Goal: Communication & Community: Answer question/provide support

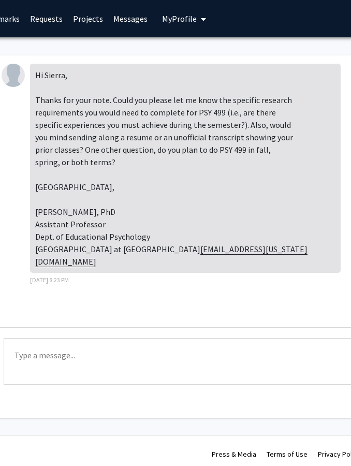
scroll to position [0, 183]
click at [44, 21] on link "Requests" at bounding box center [45, 19] width 43 height 36
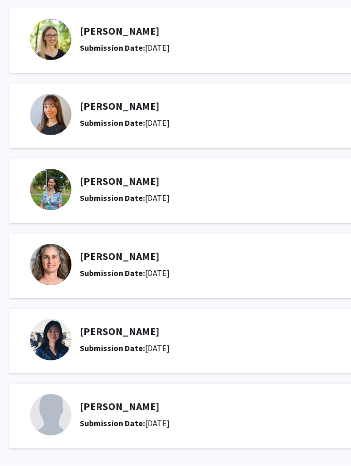
scroll to position [233, 25]
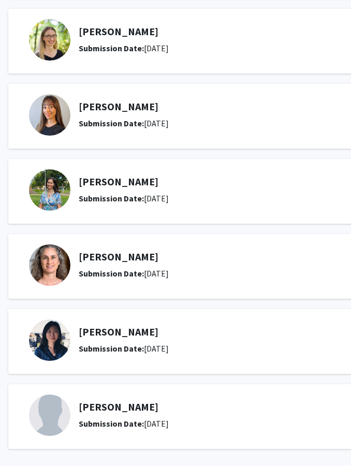
click at [134, 425] on b "Submission Date:" at bounding box center [111, 424] width 65 height 10
click at [107, 404] on h5 "[PERSON_NAME]" at bounding box center [239, 407] width 320 height 12
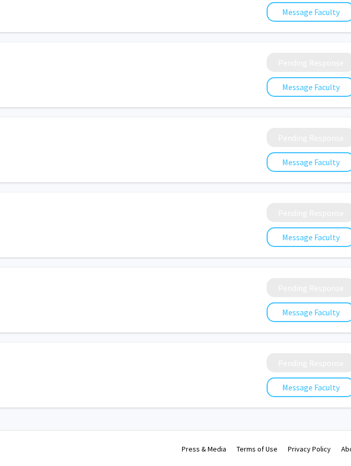
scroll to position [275, 271]
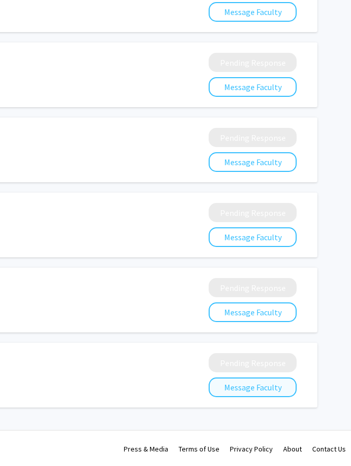
click at [237, 385] on button "Message Faculty" at bounding box center [253, 388] width 88 height 20
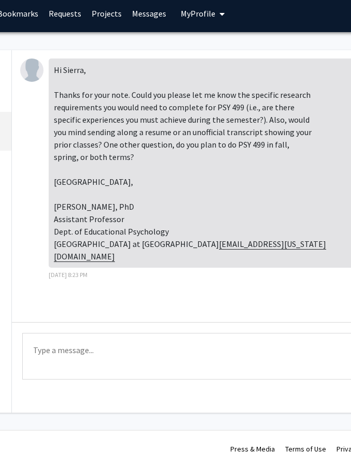
scroll to position [5, 165]
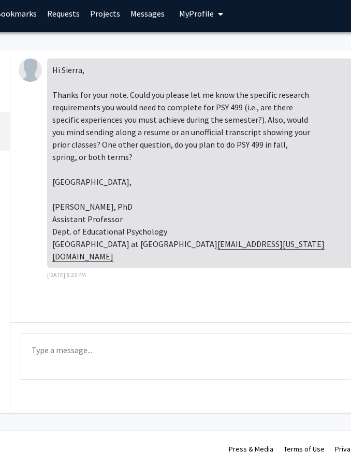
click at [52, 344] on textarea "Type a message" at bounding box center [217, 356] width 392 height 47
paste textarea "Lo Ip. Dolors, Ametco ad elit sed doe tempo incid. Utla etd mag ALI 422 enimadm…"
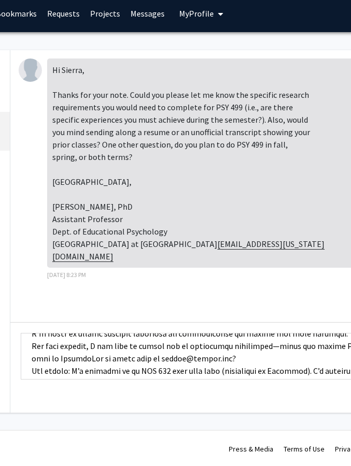
scroll to position [141, 0]
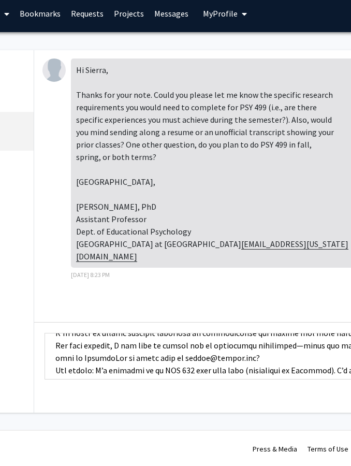
drag, startPoint x: 210, startPoint y: 356, endPoint x: 32, endPoint y: 346, distance: 178.1
click at [32, 346] on div "Messages [PERSON_NAME] [DATE] 6:18 AM [PERSON_NAME] [DATE] 8:23 PM [PERSON_NAME…" at bounding box center [169, 231] width 573 height 363
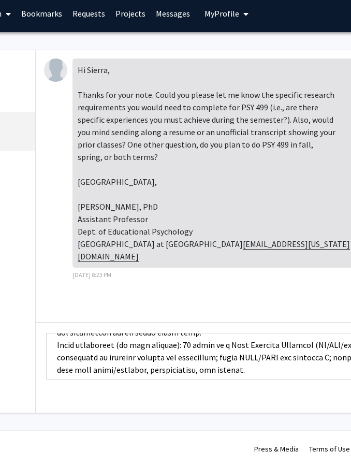
scroll to position [168, 0]
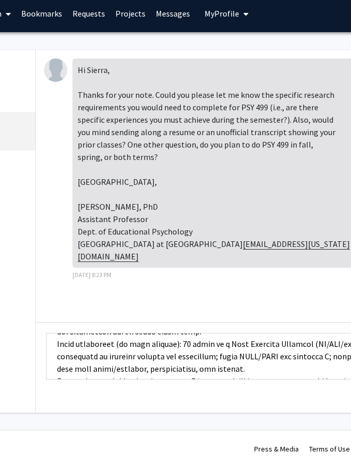
click at [172, 344] on textarea "Type a message" at bounding box center [242, 356] width 392 height 47
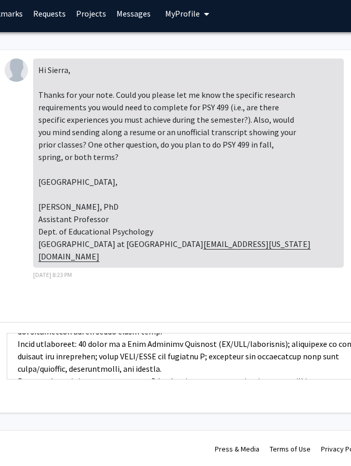
scroll to position [5, 187]
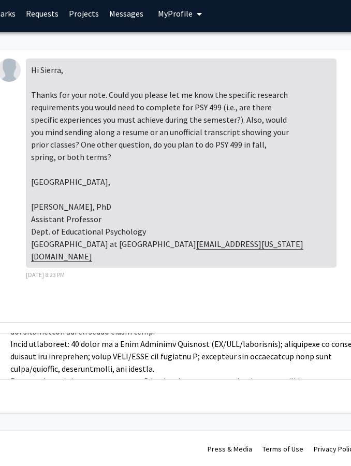
click at [269, 346] on textarea "Type a message" at bounding box center [195, 356] width 392 height 47
click at [313, 353] on textarea "Type a message" at bounding box center [195, 356] width 392 height 47
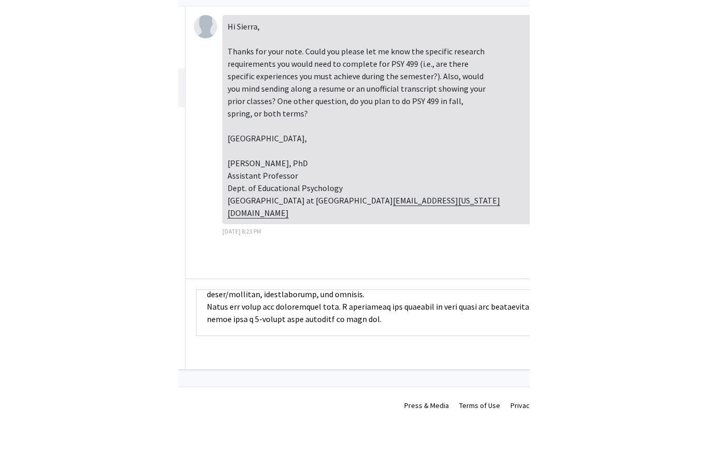
scroll to position [5, 0]
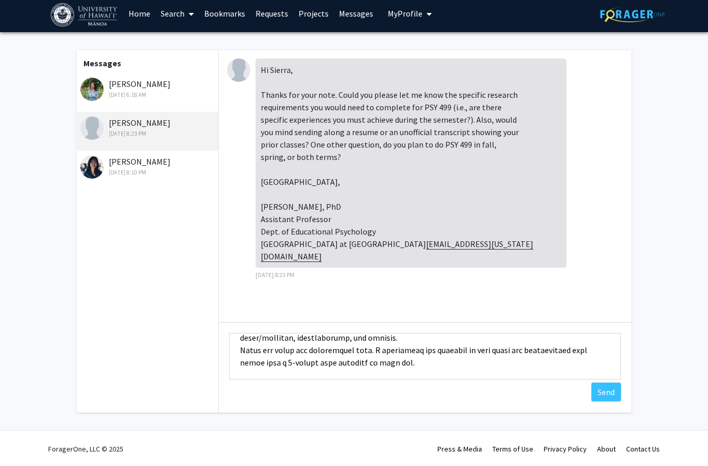
click at [351, 363] on textarea "Type a message" at bounding box center [425, 356] width 392 height 47
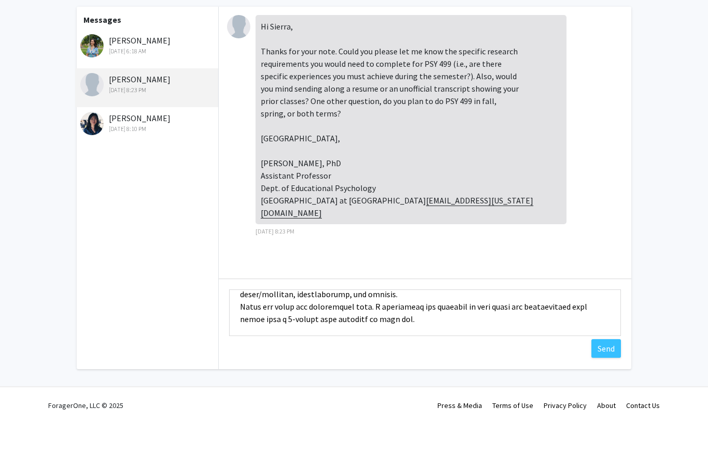
scroll to position [200, 0]
paste textarea "LOR 491 Ipsumd si Ametconsec AD 5.98 E+ Sedd 3357 Eiusm Tem Inc 891 Utlabo et D…"
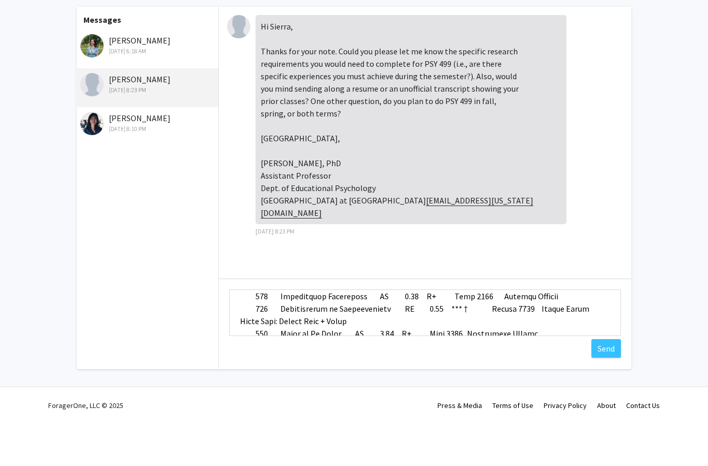
scroll to position [286, 0]
click at [351, 333] on textarea "Type a message" at bounding box center [425, 356] width 392 height 47
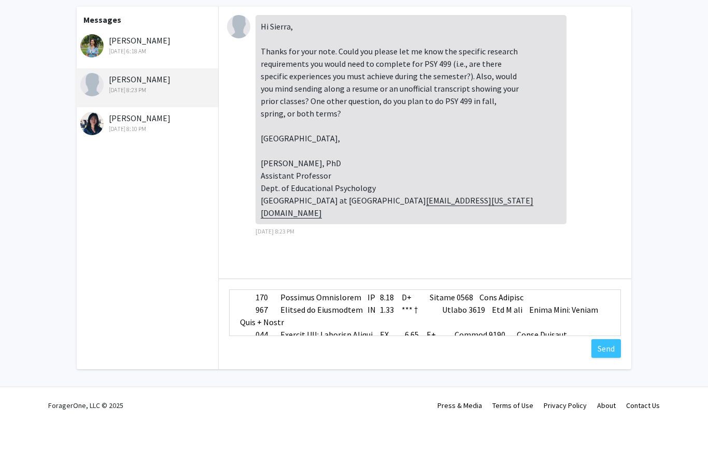
scroll to position [373, 0]
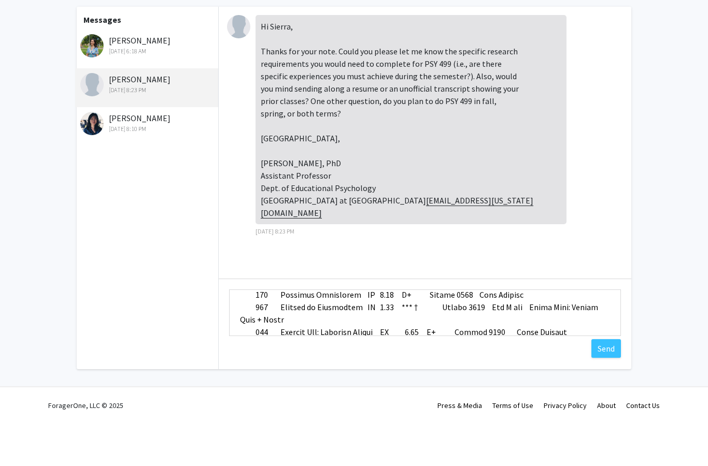
click at [351, 333] on textarea "Type a message" at bounding box center [425, 356] width 392 height 47
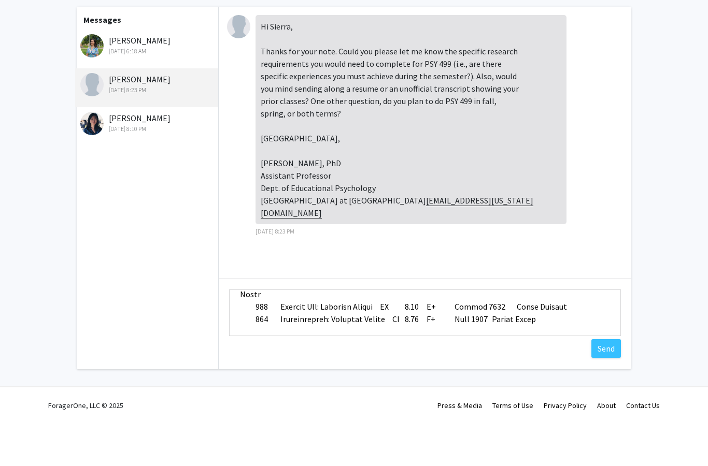
scroll to position [398, 0]
type textarea "Lo Ip. Dolors, Ametco ad elit sed doe tempo incid. Utla etd mag ALI 321 enimadm…"
click at [351, 383] on button "Send" at bounding box center [606, 392] width 30 height 19
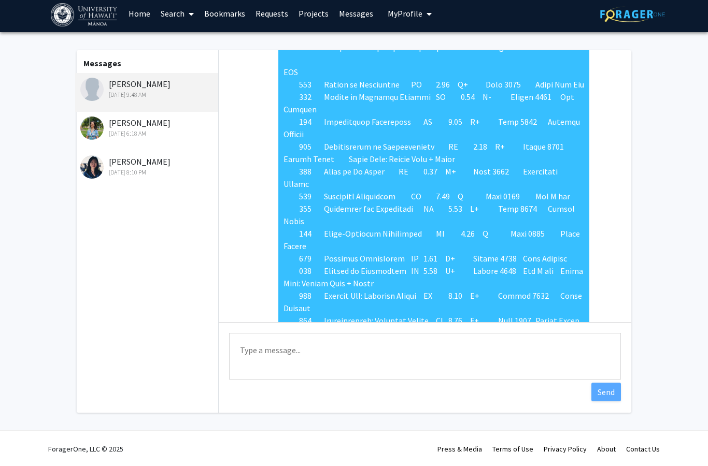
scroll to position [512, 0]
click at [169, 130] on div "[DATE] 6:18 AM" at bounding box center [147, 133] width 135 height 9
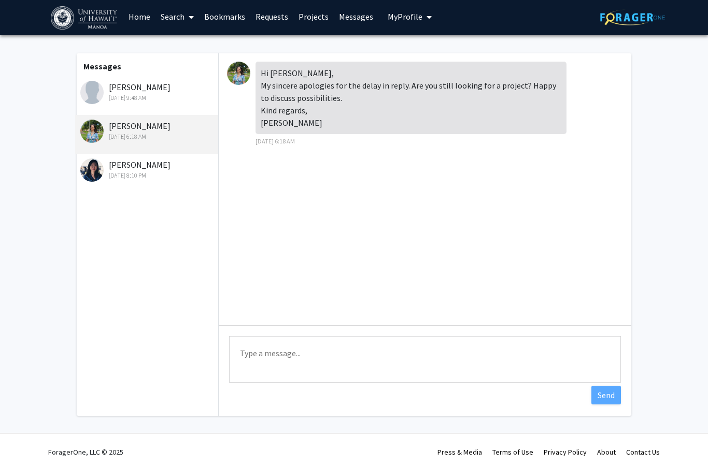
scroll to position [0, 0]
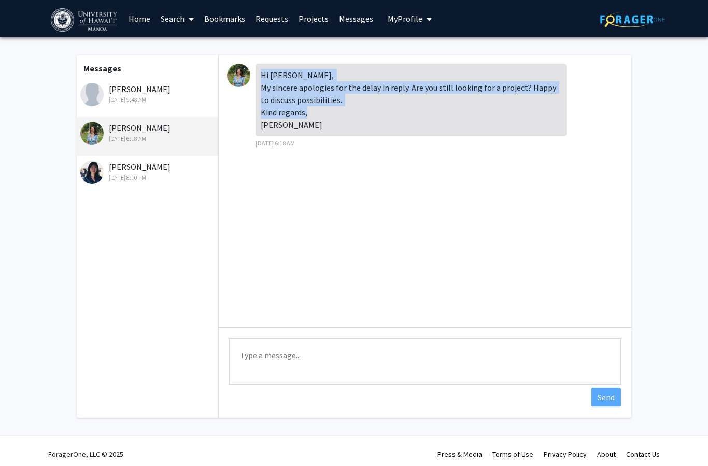
drag, startPoint x: 260, startPoint y: 72, endPoint x: 288, endPoint y: 124, distance: 59.4
click at [288, 124] on div "Hi [PERSON_NAME], My sincere apologies for the delay in reply. Are you still lo…" at bounding box center [411, 100] width 311 height 73
drag, startPoint x: 108, startPoint y: 126, endPoint x: 174, endPoint y: 129, distance: 65.4
click at [174, 129] on div "[PERSON_NAME] [DATE] 6:18 AM" at bounding box center [147, 133] width 135 height 22
copy div "[PERSON_NAME]"
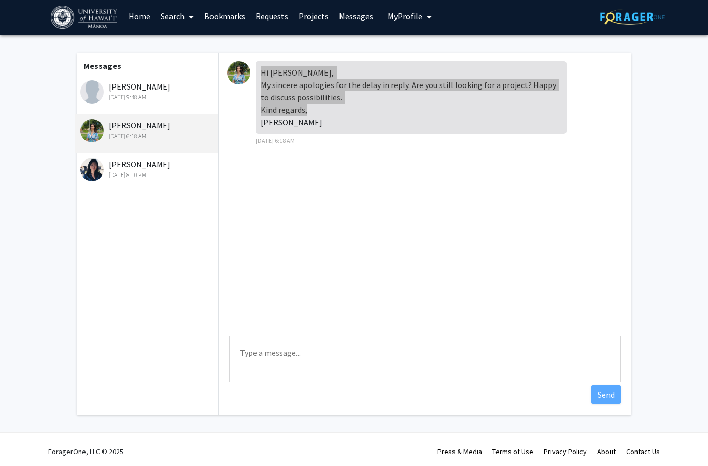
scroll to position [5, 0]
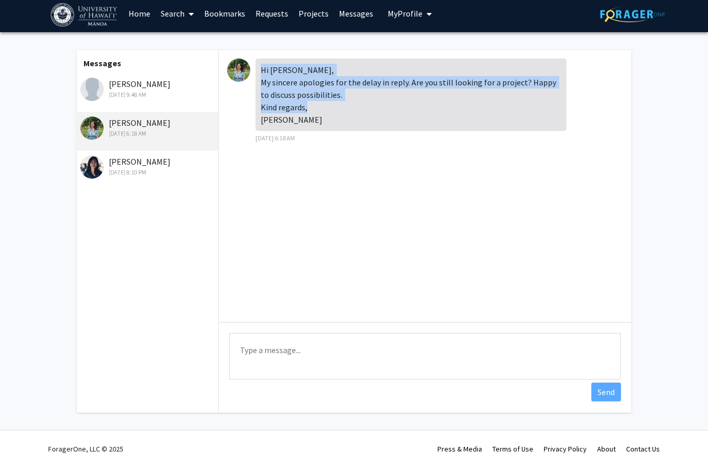
click at [267, 349] on textarea "Type a message" at bounding box center [425, 356] width 392 height 47
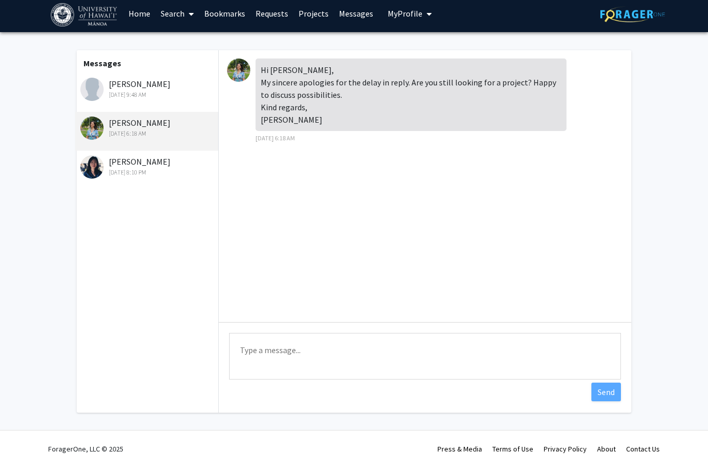
paste textarea "Lo Ip. Dolor, Sitame co adip eli seddoei temp in ut. Lab—E’d magna aliquae adm …"
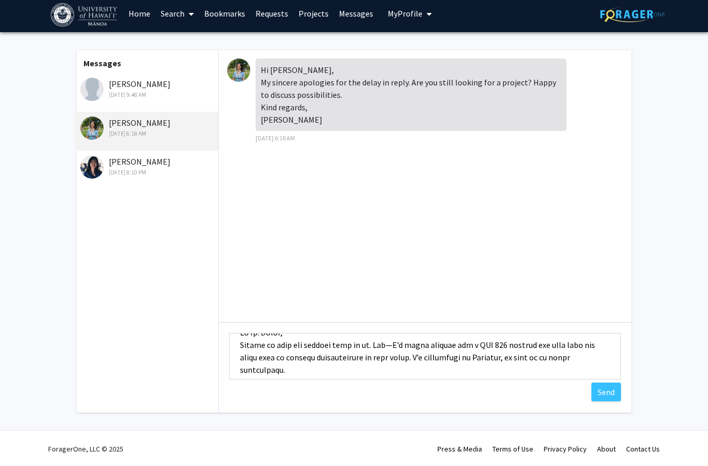
scroll to position [18, 0]
click at [351, 342] on textarea "Type a message" at bounding box center [425, 356] width 392 height 47
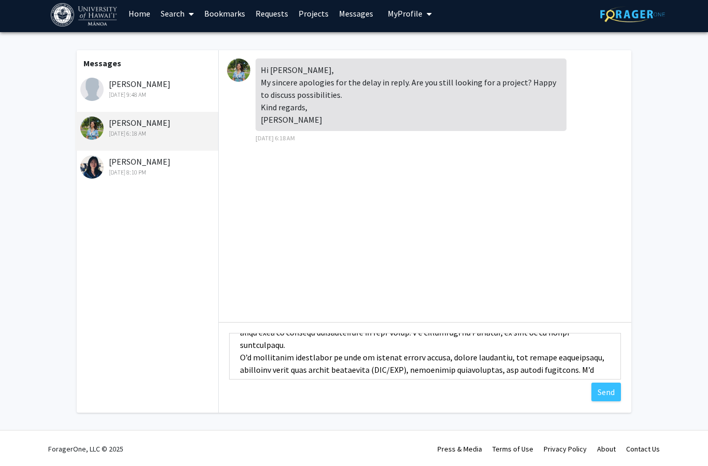
scroll to position [43, 0]
drag, startPoint x: 239, startPoint y: 341, endPoint x: 557, endPoint y: 356, distance: 318.6
click at [351, 356] on textarea "Type a message" at bounding box center [425, 356] width 392 height 47
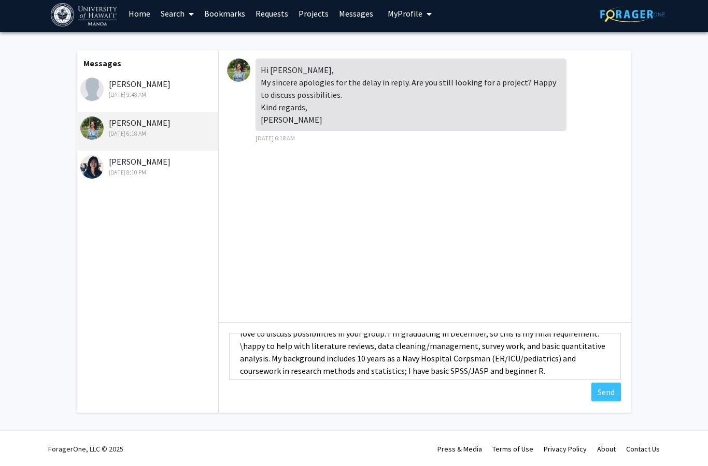
scroll to position [41, 0]
click at [321, 344] on textarea "Hi [PERSON_NAME], Thanks so much for getting back to me. Yes, I’m still looking…" at bounding box center [425, 356] width 392 height 47
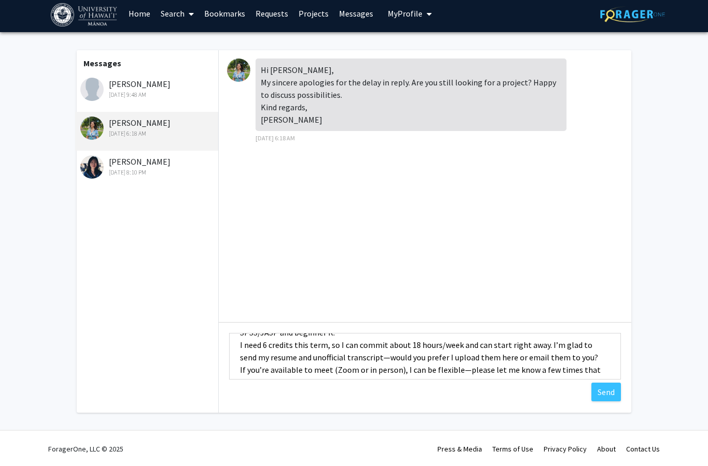
scroll to position [93, 0]
click at [239, 343] on textarea "Hi [PERSON_NAME], Thanks so much for getting back to me. Yes, I’m still looking…" at bounding box center [425, 356] width 392 height 47
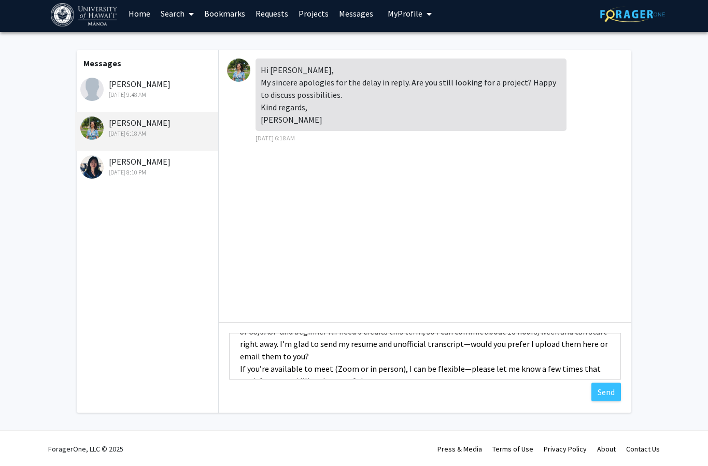
scroll to position [84, 0]
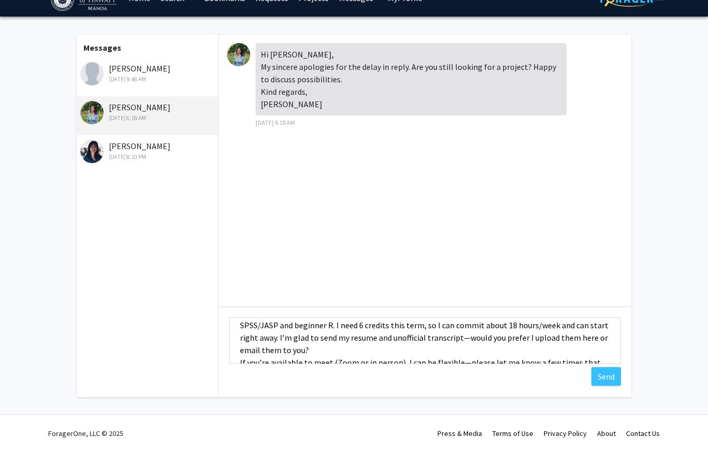
drag, startPoint x: 265, startPoint y: 348, endPoint x: 239, endPoint y: 336, distance: 28.7
click at [239, 336] on textarea "Hi [PERSON_NAME], Thanks so much for getting back to me. Yes, I’m still looking…" at bounding box center [425, 356] width 392 height 47
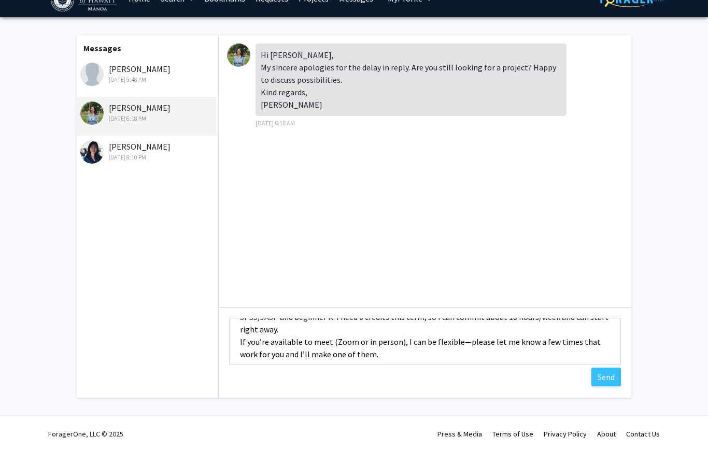
scroll to position [93, 0]
click at [333, 333] on textarea "Hi [PERSON_NAME], Thanks so much for getting back to me. Yes, I’m still looking…" at bounding box center [425, 356] width 392 height 47
click at [351, 333] on textarea "Hi [PERSON_NAME], Thanks so much for getting back to me. Yes, I’m still looking…" at bounding box center [425, 356] width 392 height 47
drag, startPoint x: 396, startPoint y: 327, endPoint x: 455, endPoint y: 329, distance: 58.6
click at [351, 333] on textarea "Hi [PERSON_NAME], Thanks so much for getting back to me. Yes, I’m still looking…" at bounding box center [425, 356] width 392 height 47
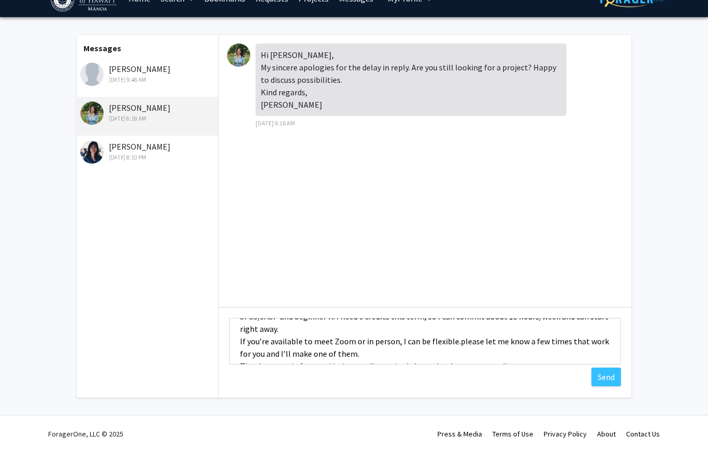
drag, startPoint x: 455, startPoint y: 327, endPoint x: 473, endPoint y: 337, distance: 21.3
click at [351, 337] on textarea "Hi [PERSON_NAME], Thanks so much for getting back to me. Yes, I’m still looking…" at bounding box center [425, 356] width 392 height 47
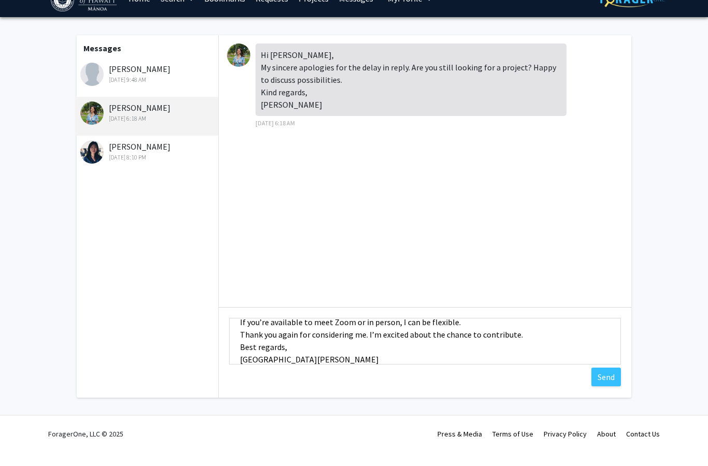
scroll to position [112, 0]
type textarea "Hi [PERSON_NAME], Thanks so much for getting back to me. Yes, I’m still looking…"
click at [351, 383] on button "Send" at bounding box center [606, 392] width 30 height 19
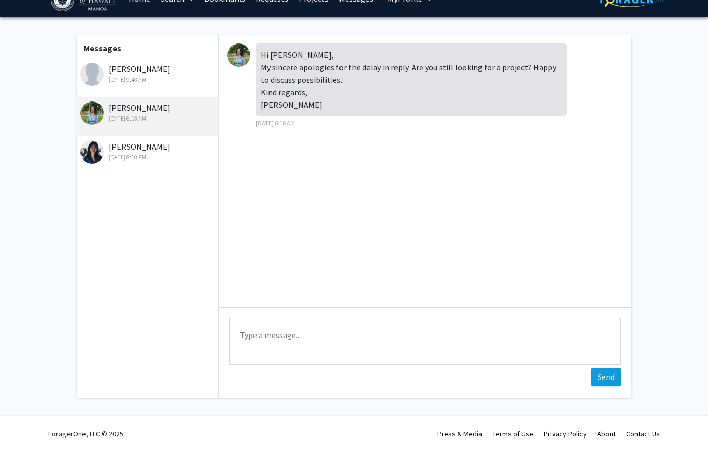
scroll to position [26, 0]
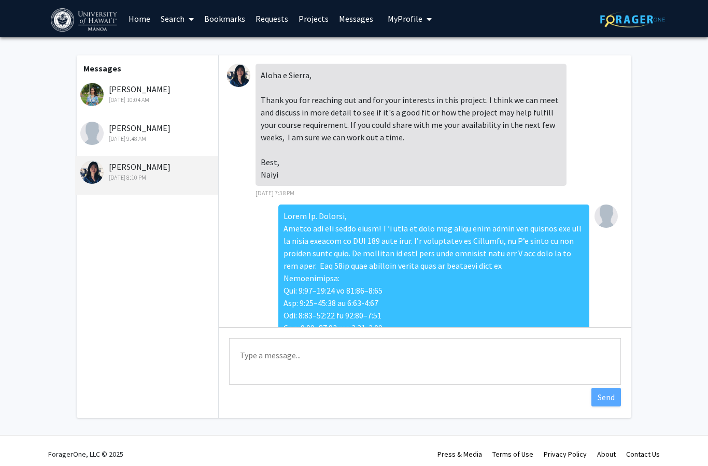
scroll to position [188, 0]
